Goal: Transaction & Acquisition: Purchase product/service

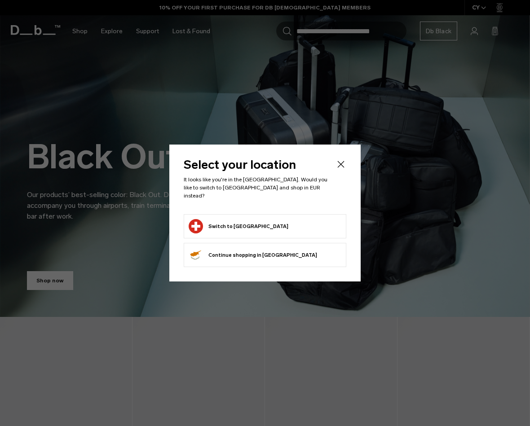
click at [294, 220] on form "Switch to [GEOGRAPHIC_DATA]" at bounding box center [264, 226] width 153 height 14
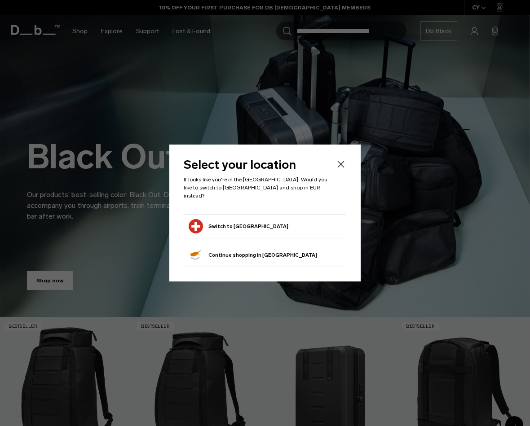
click at [234, 222] on button "Switch to Switzerland" at bounding box center [238, 226] width 100 height 14
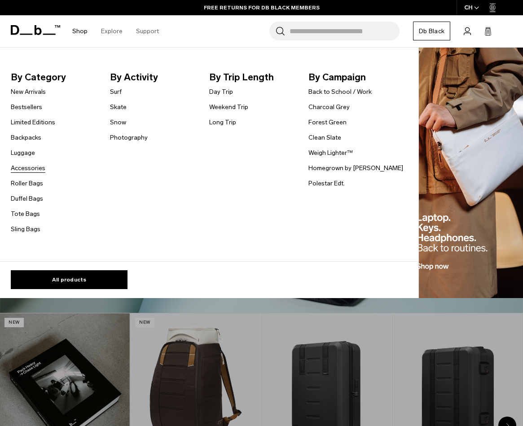
click at [36, 169] on link "Accessories" at bounding box center [28, 167] width 35 height 9
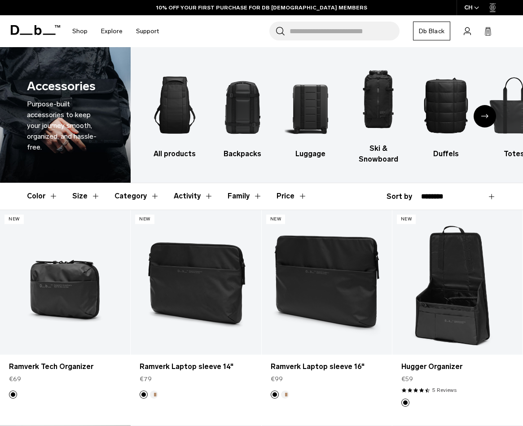
click at [487, 115] on icon "Next slide" at bounding box center [484, 116] width 7 height 4
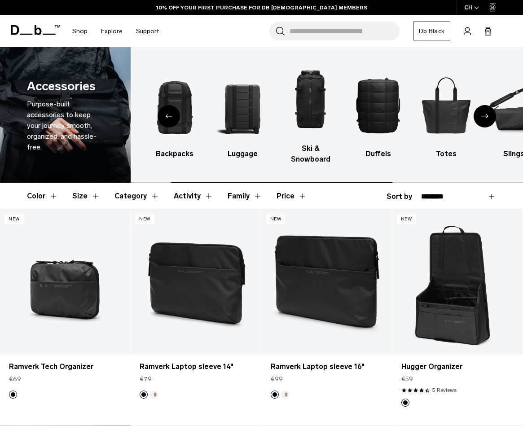
click at [483, 116] on icon "Next slide" at bounding box center [484, 116] width 7 height 4
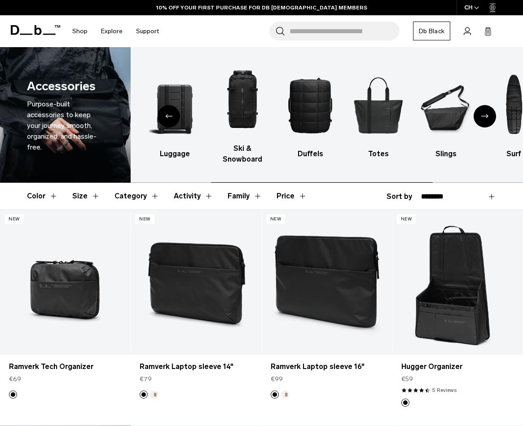
click at [483, 116] on icon "Next slide" at bounding box center [484, 116] width 7 height 4
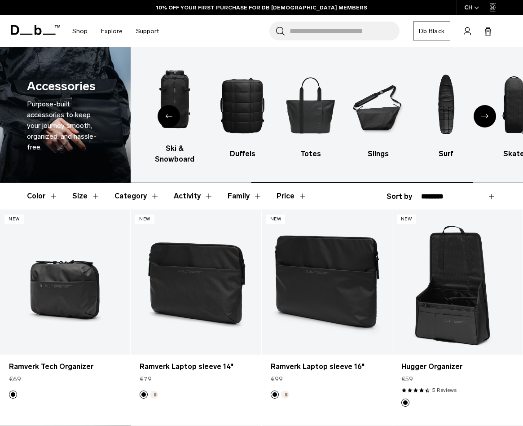
click at [483, 116] on icon "Next slide" at bounding box center [484, 116] width 7 height 4
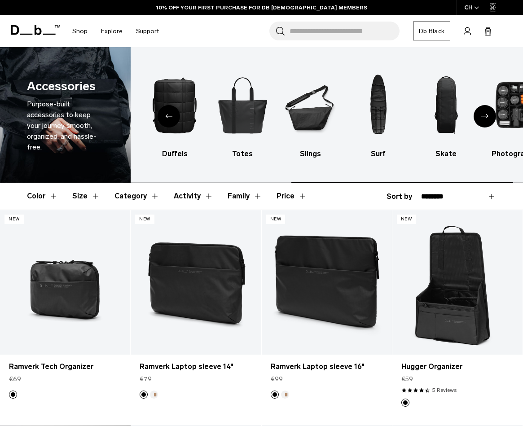
click at [483, 116] on icon "Next slide" at bounding box center [484, 116] width 7 height 4
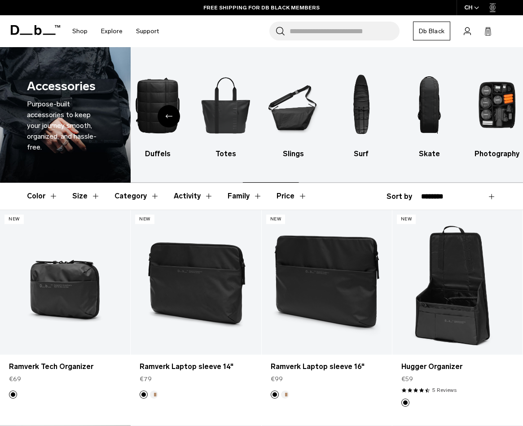
click at [483, 116] on img "10 / 10" at bounding box center [497, 105] width 52 height 78
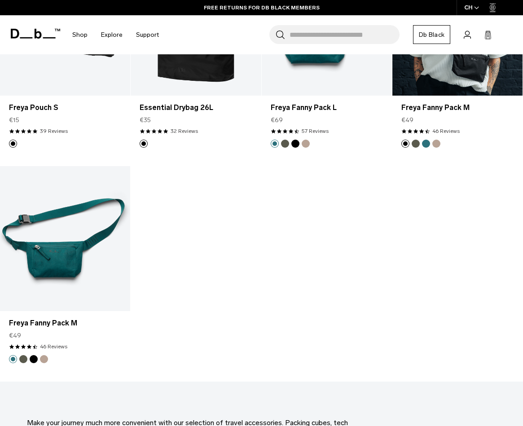
scroll to position [2319, 0]
